Goal: Find specific page/section: Find specific page/section

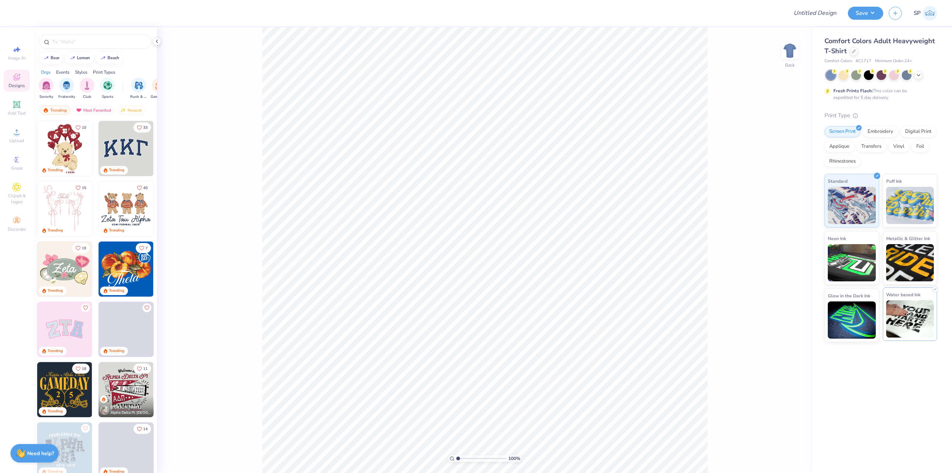
click at [898, 320] on img at bounding box center [910, 318] width 48 height 37
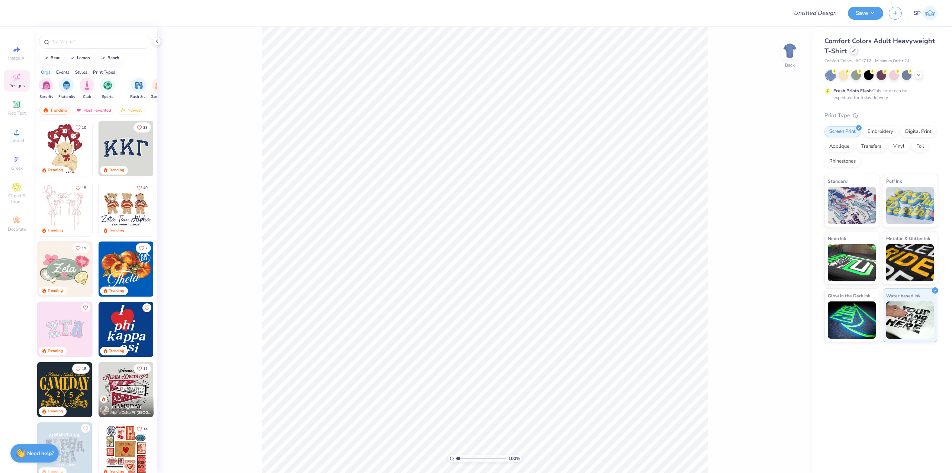
click at [852, 53] on div at bounding box center [854, 50] width 8 height 8
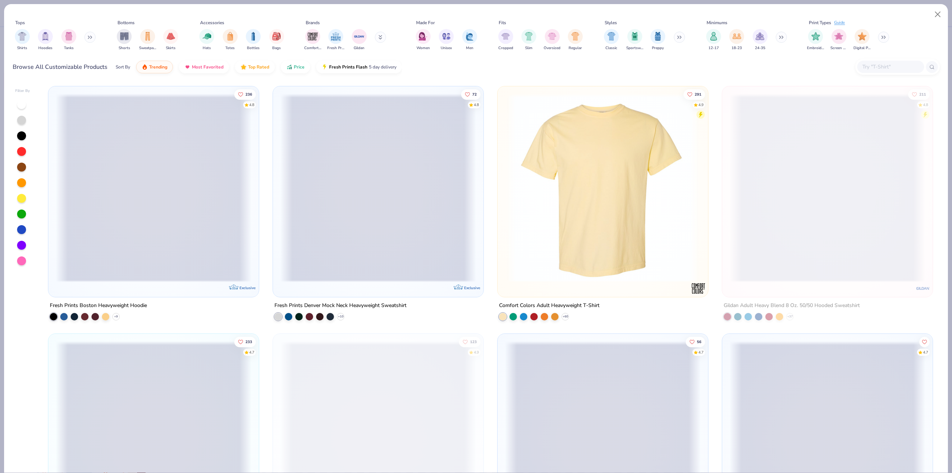
click at [878, 67] on input "text" at bounding box center [890, 66] width 57 height 9
paste input "3001CVC"
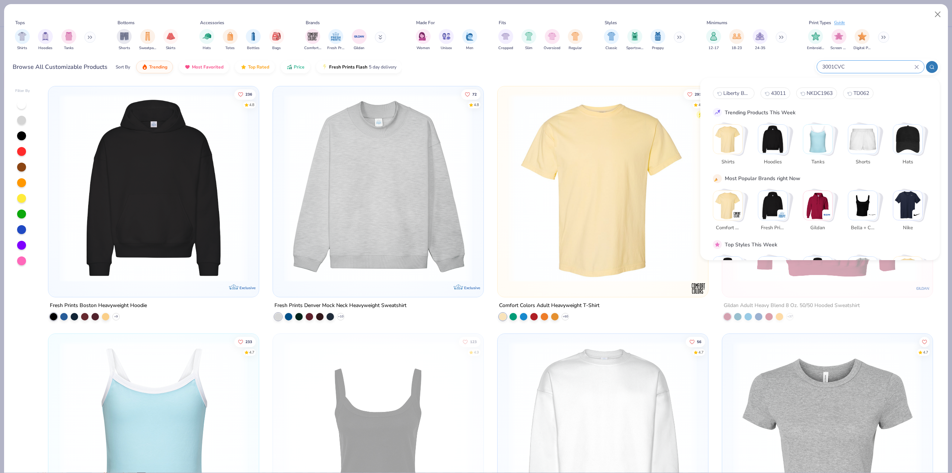
type input "3001CVC"
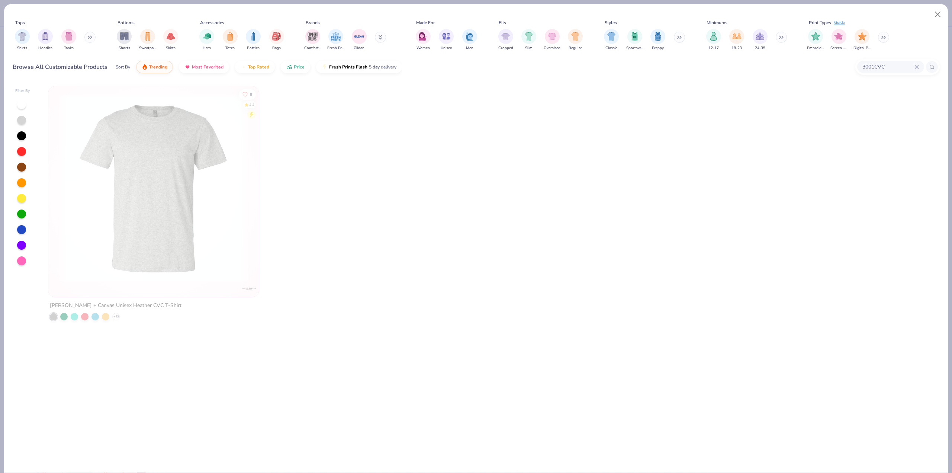
click at [189, 155] on img at bounding box center [154, 188] width 196 height 188
click at [151, 189] on img at bounding box center [154, 188] width 196 height 188
click at [933, 15] on button "Close" at bounding box center [938, 14] width 14 height 14
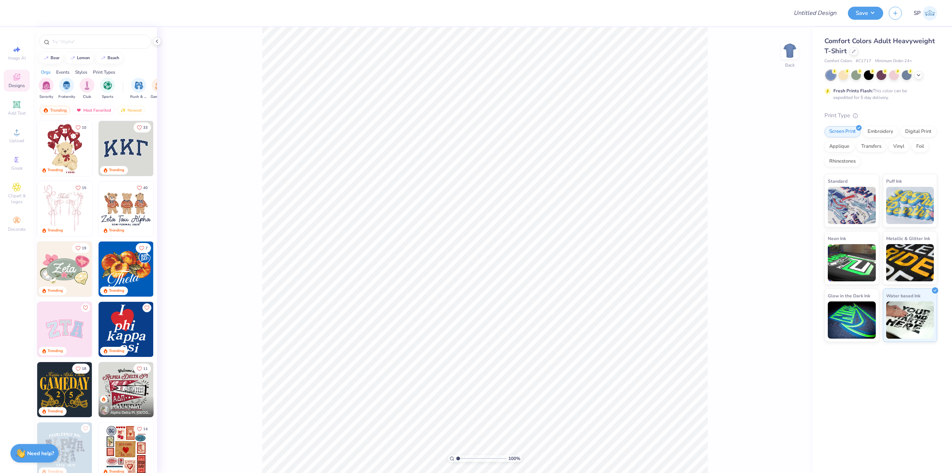
click at [935, 15] on img at bounding box center [930, 13] width 15 height 15
click at [844, 188] on img at bounding box center [852, 204] width 48 height 37
click at [859, 54] on div "Comfort Colors Adult Heavyweight T-Shirt" at bounding box center [880, 46] width 113 height 20
click at [857, 54] on div "Comfort Colors Adult Heavyweight T-Shirt" at bounding box center [880, 46] width 113 height 20
click at [855, 53] on div at bounding box center [854, 50] width 8 height 8
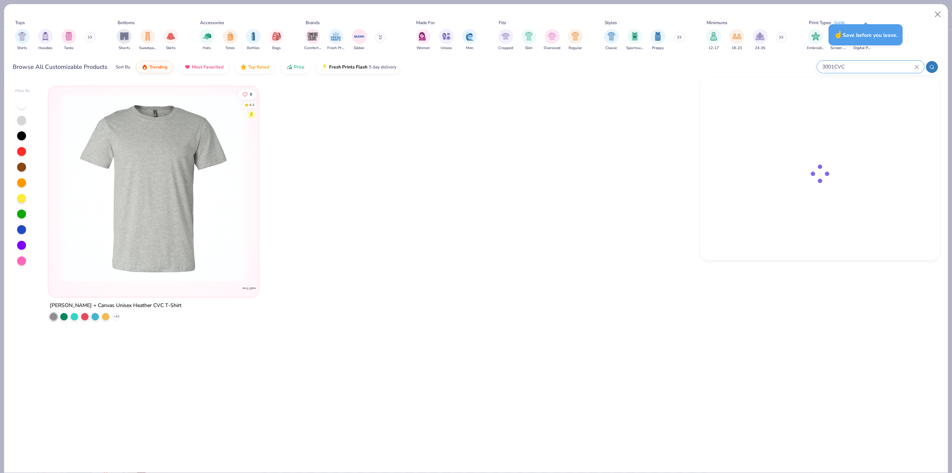
click at [895, 66] on input "3001CVC" at bounding box center [867, 66] width 93 height 9
click at [775, 98] on div "[PERSON_NAME] + Canvas Unisex Heather CVC T-Shirt" at bounding box center [785, 95] width 62 height 8
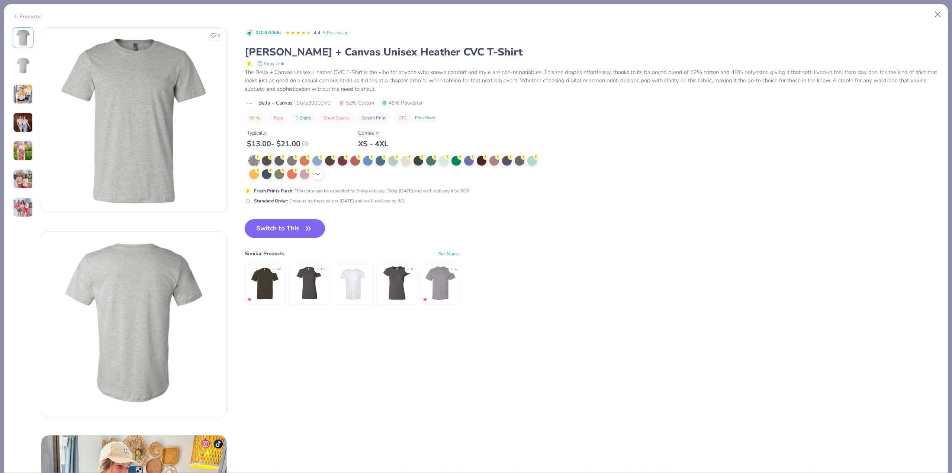
click at [320, 175] on icon at bounding box center [318, 174] width 6 height 6
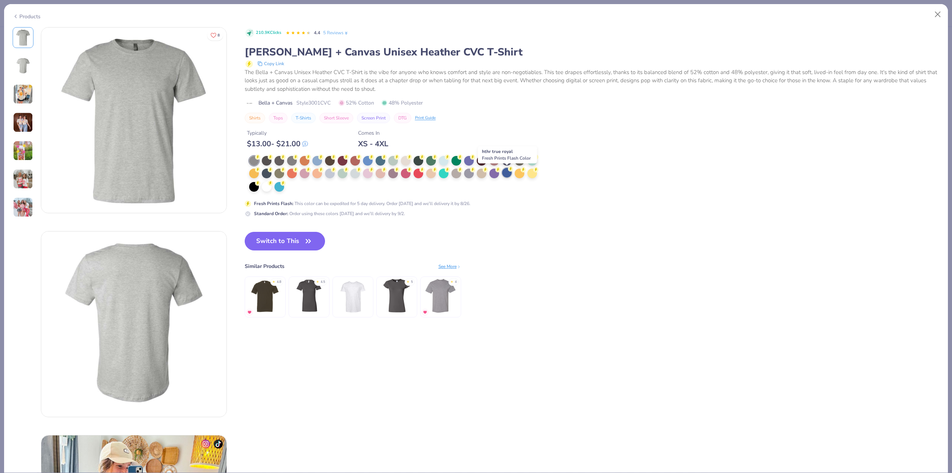
click at [506, 173] on div at bounding box center [507, 173] width 10 height 10
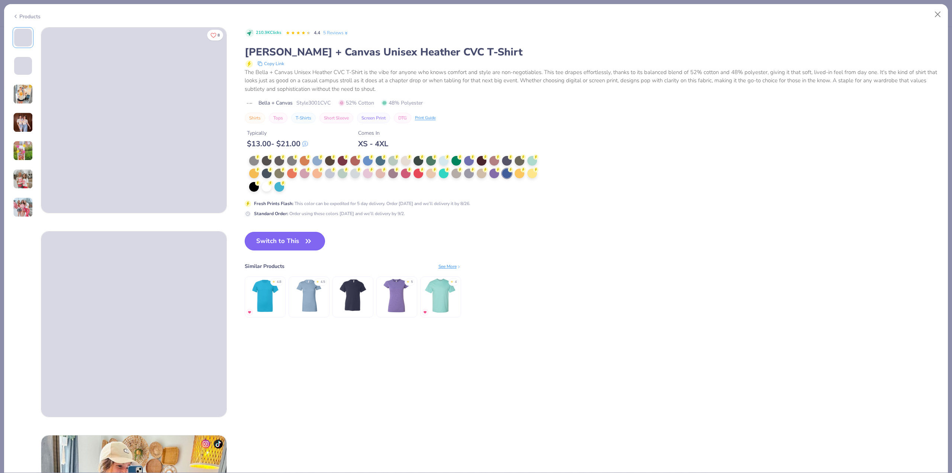
click at [295, 241] on button "Switch to This" at bounding box center [285, 241] width 81 height 19
